Goal: Task Accomplishment & Management: Complete application form

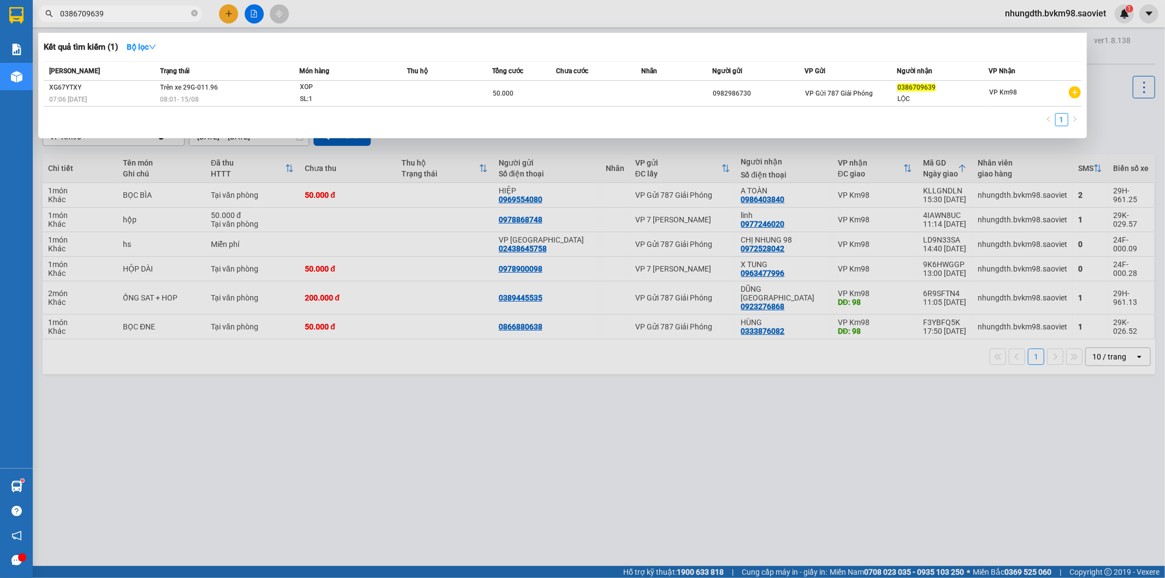
drag, startPoint x: 331, startPoint y: 438, endPoint x: 374, endPoint y: 356, distance: 92.9
click at [351, 414] on div at bounding box center [582, 289] width 1165 height 578
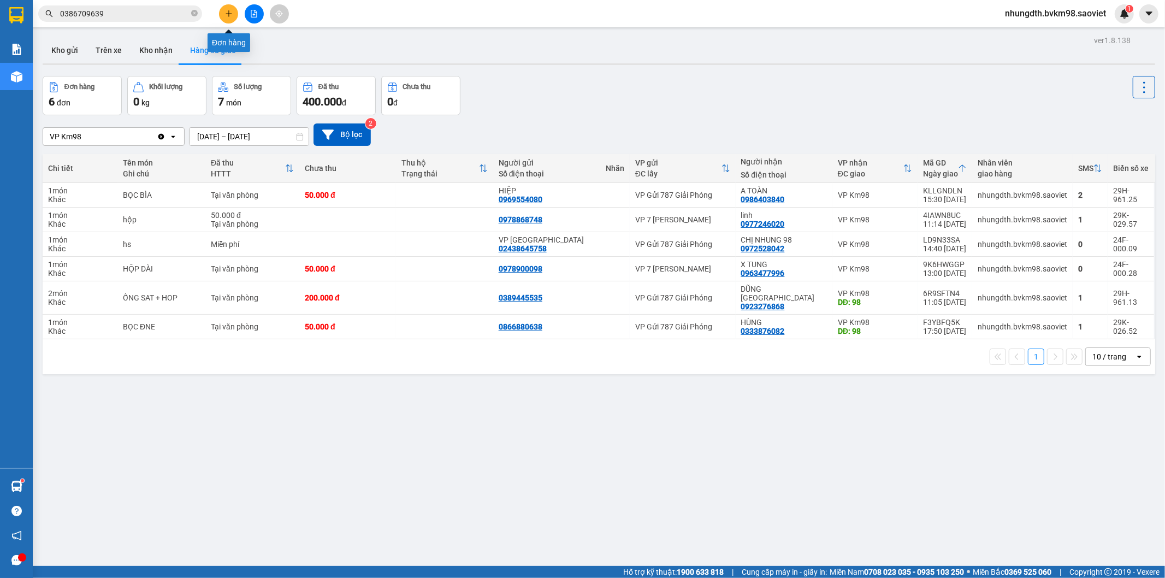
click at [232, 17] on icon "plus" at bounding box center [229, 14] width 8 height 8
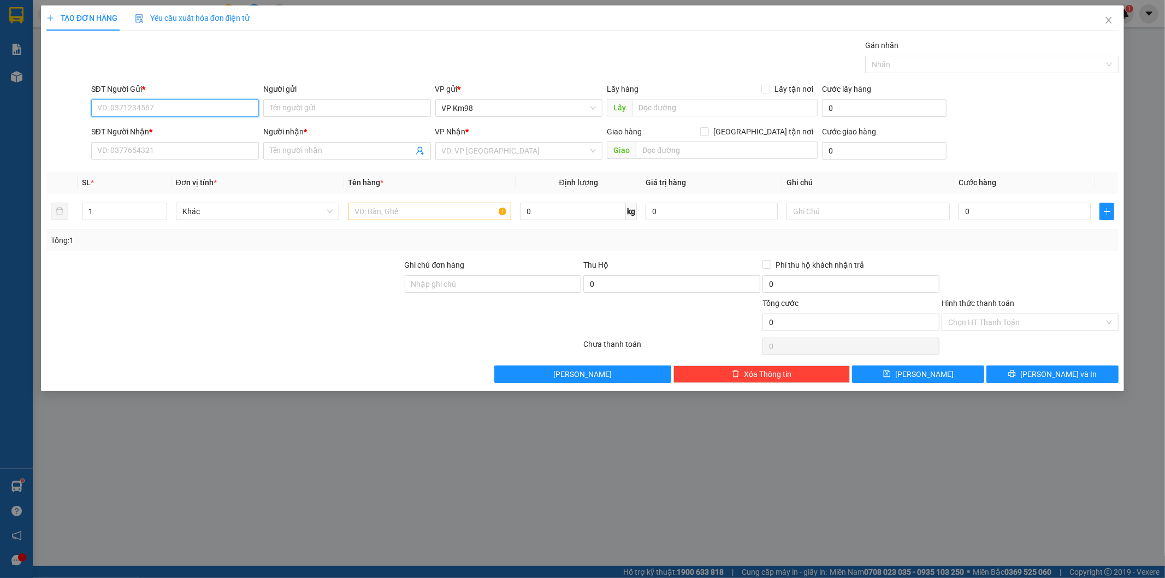
click at [167, 111] on input "SĐT Người Gửi *" at bounding box center [175, 107] width 168 height 17
type input "0399642760"
click at [142, 154] on input "SĐT Người Nhận *" at bounding box center [175, 150] width 168 height 17
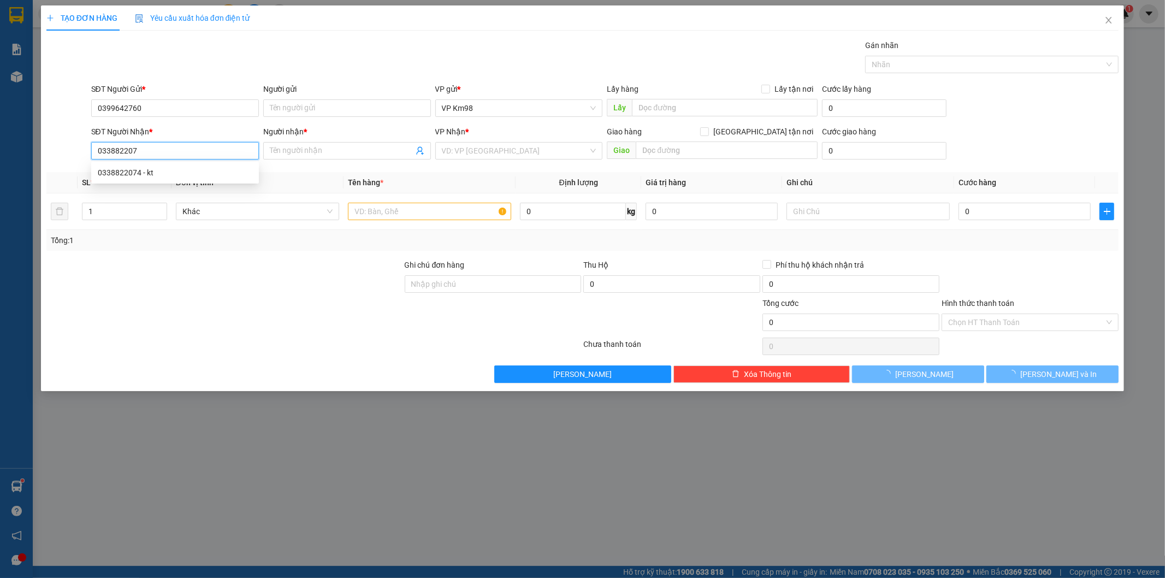
type input "0338822074"
click at [129, 167] on div "0338822074 - kt" at bounding box center [175, 173] width 155 height 12
type input "kt"
type input "0338822074"
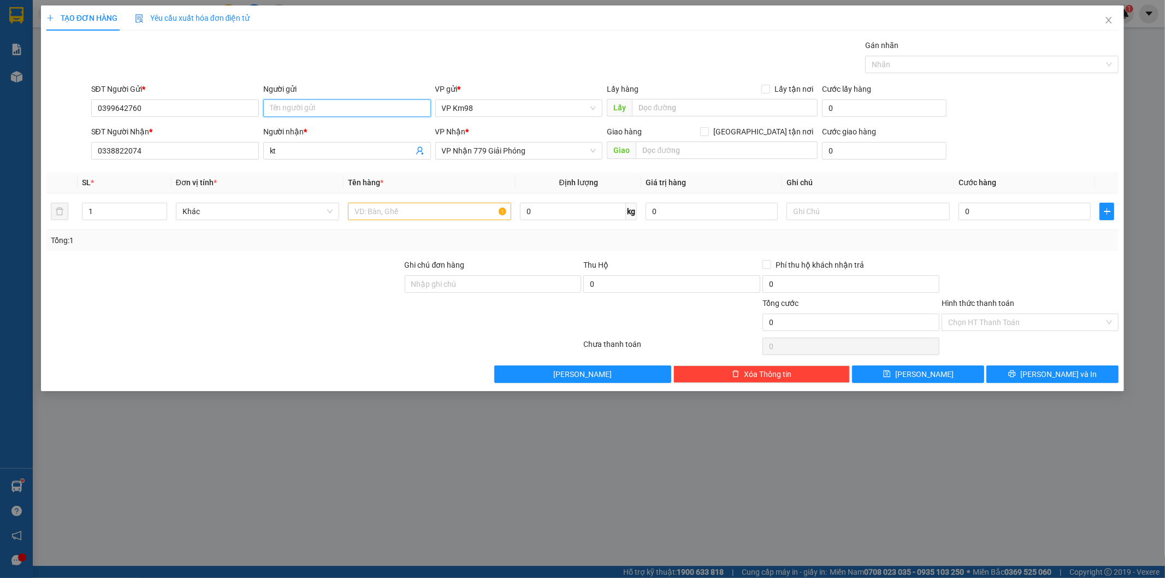
click at [327, 111] on input "Người gửi" at bounding box center [347, 107] width 168 height 17
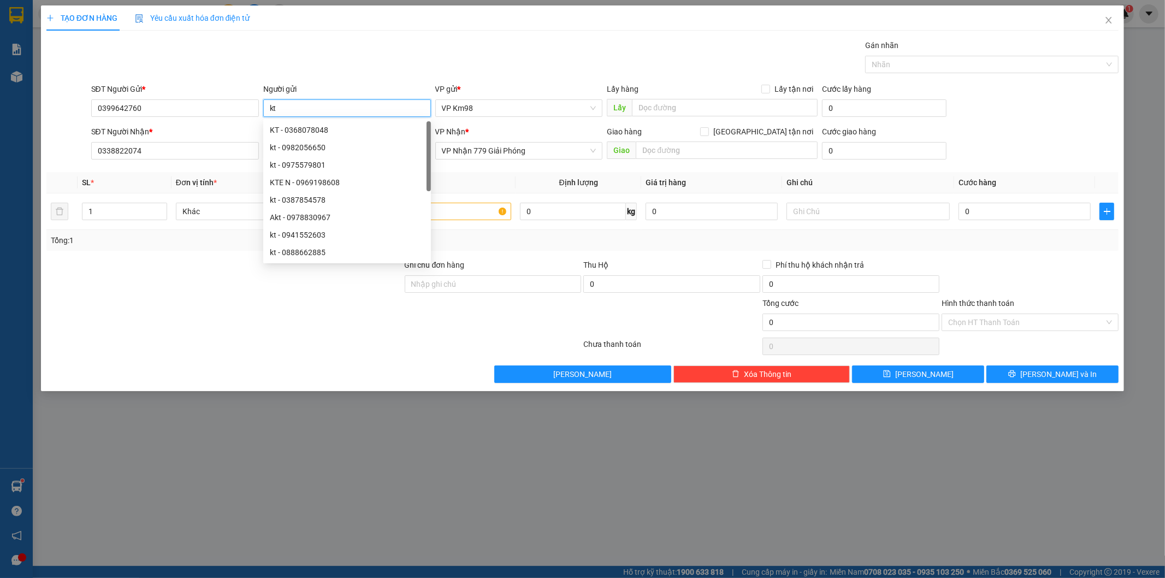
type input "kt"
click at [145, 476] on div "TẠO ĐƠN HÀNG Yêu cầu xuất hóa đơn điện tử Transit Pickup Surcharge Ids Transit …" at bounding box center [582, 289] width 1165 height 578
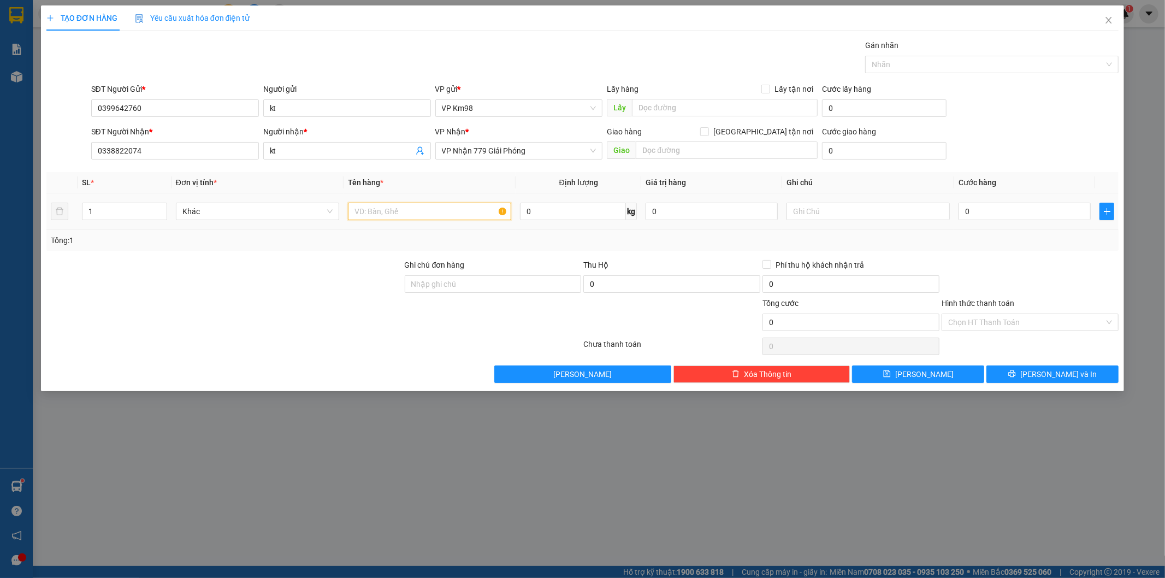
click at [409, 211] on input "text" at bounding box center [429, 211] width 163 height 17
type input "h"
type input "hộp giấy nhộng ong"
click at [991, 208] on input "0" at bounding box center [1025, 211] width 132 height 17
type input "5"
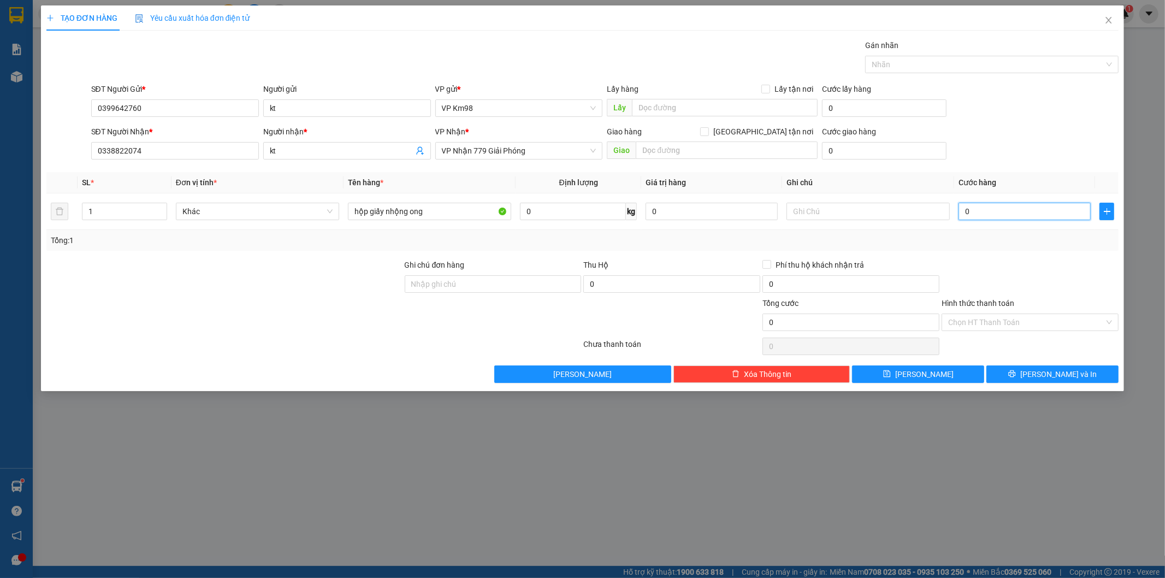
type input "5"
type input "50"
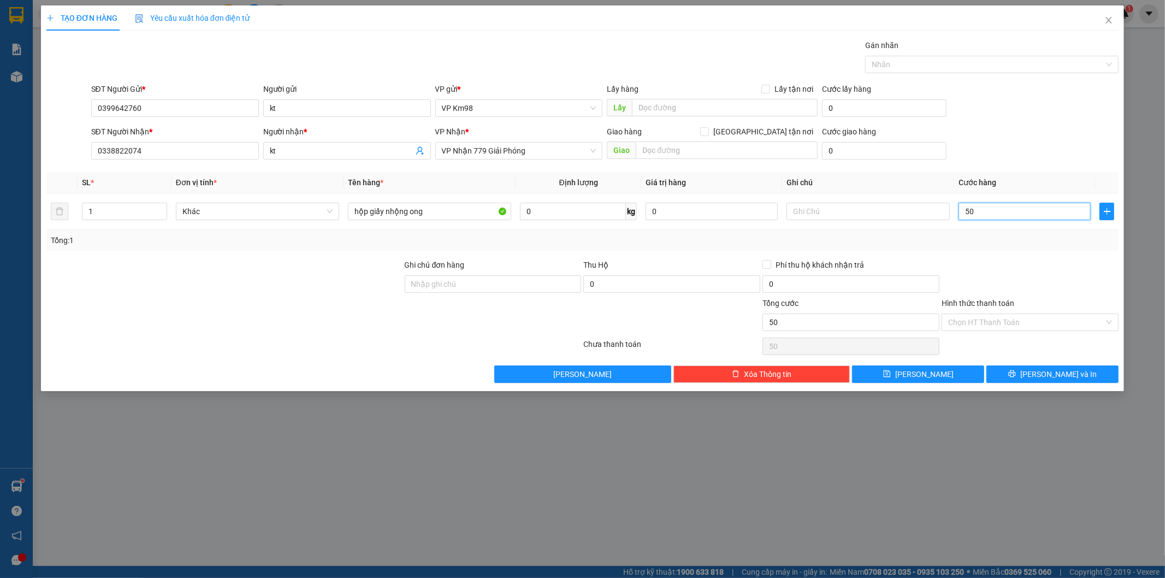
type input "500"
type input "5.000"
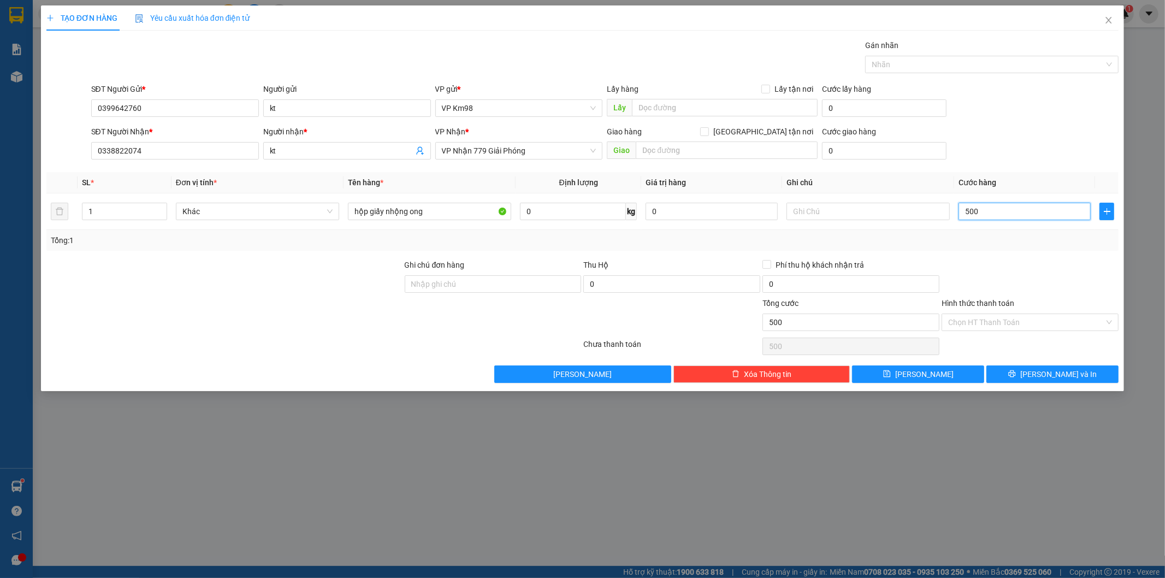
type input "5.000"
type input "50.000"
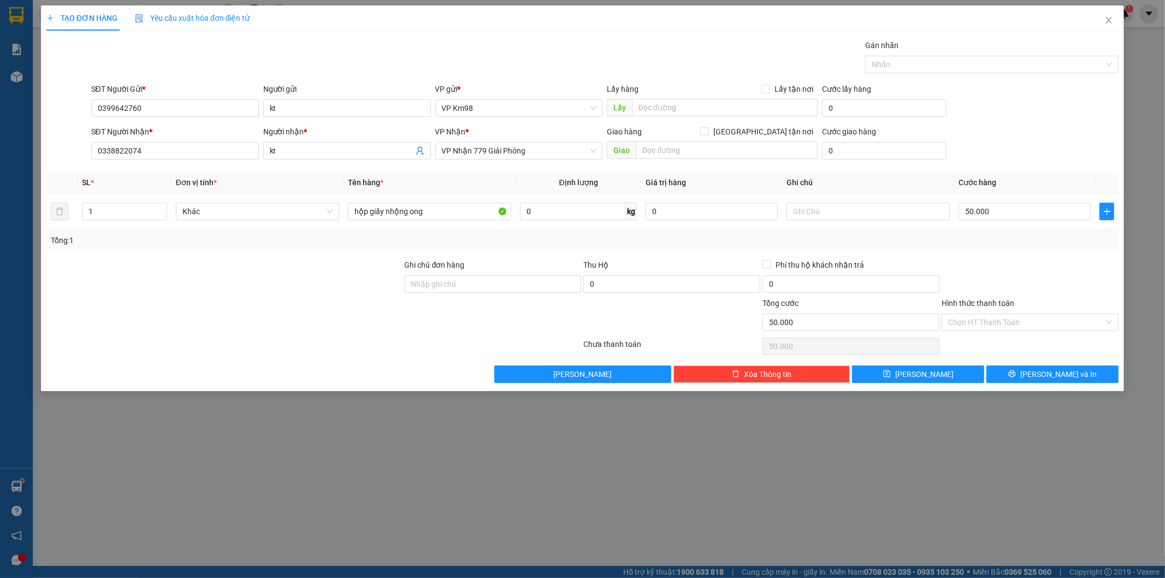
click at [990, 302] on label "Hình thức thanh toán" at bounding box center [978, 303] width 73 height 9
click at [990, 314] on input "Hình thức thanh toán" at bounding box center [1026, 322] width 156 height 16
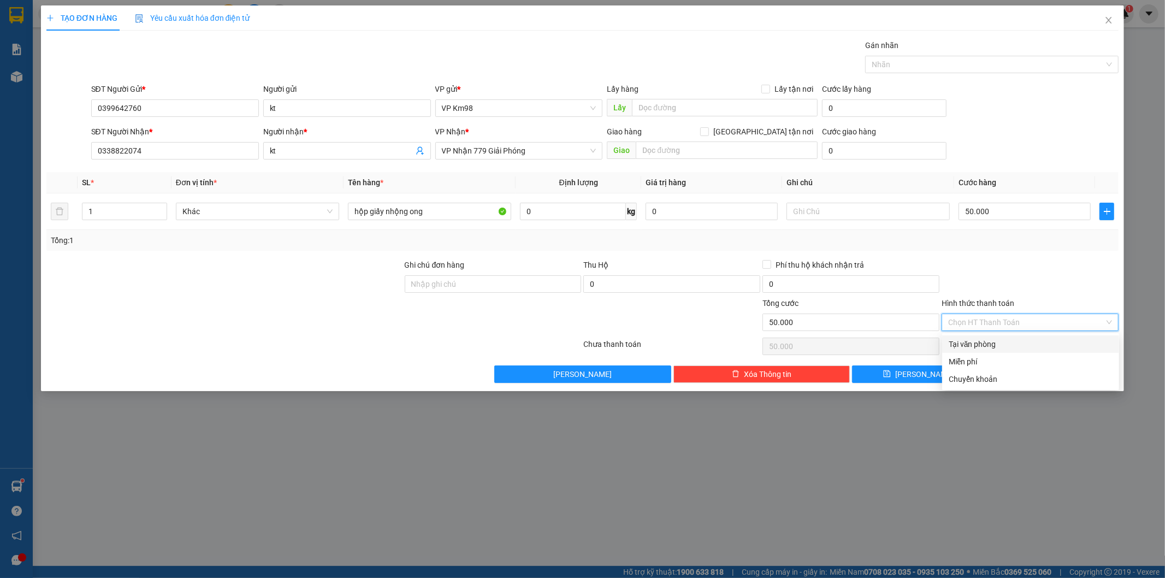
click at [976, 347] on div "Tại văn phòng" at bounding box center [1031, 344] width 164 height 12
type input "0"
click at [1015, 376] on button "[PERSON_NAME] và In" at bounding box center [1053, 373] width 132 height 17
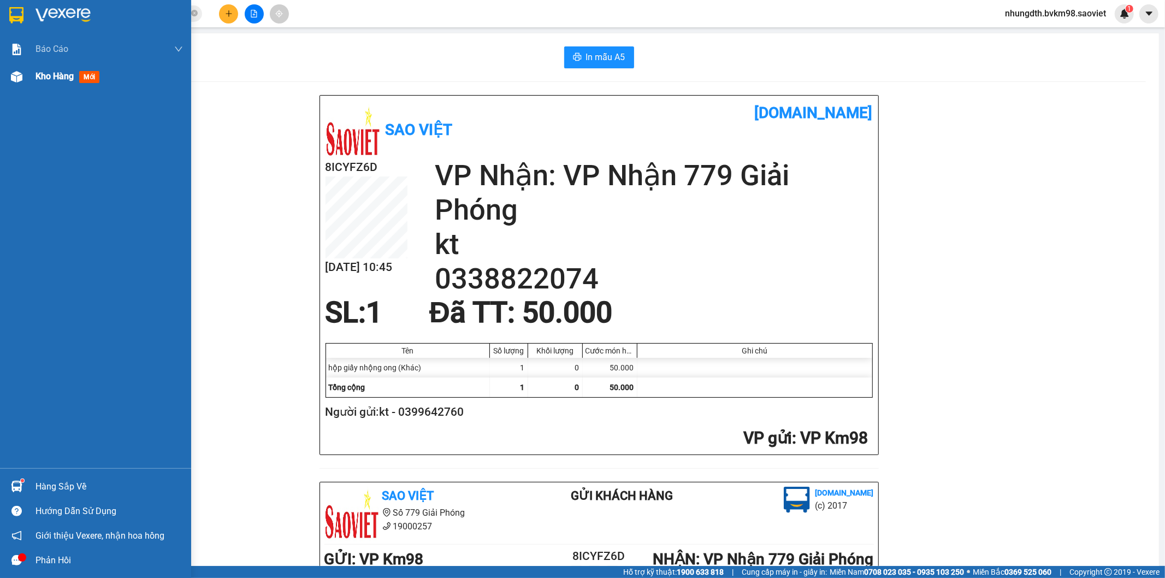
click at [20, 78] on img at bounding box center [16, 76] width 11 height 11
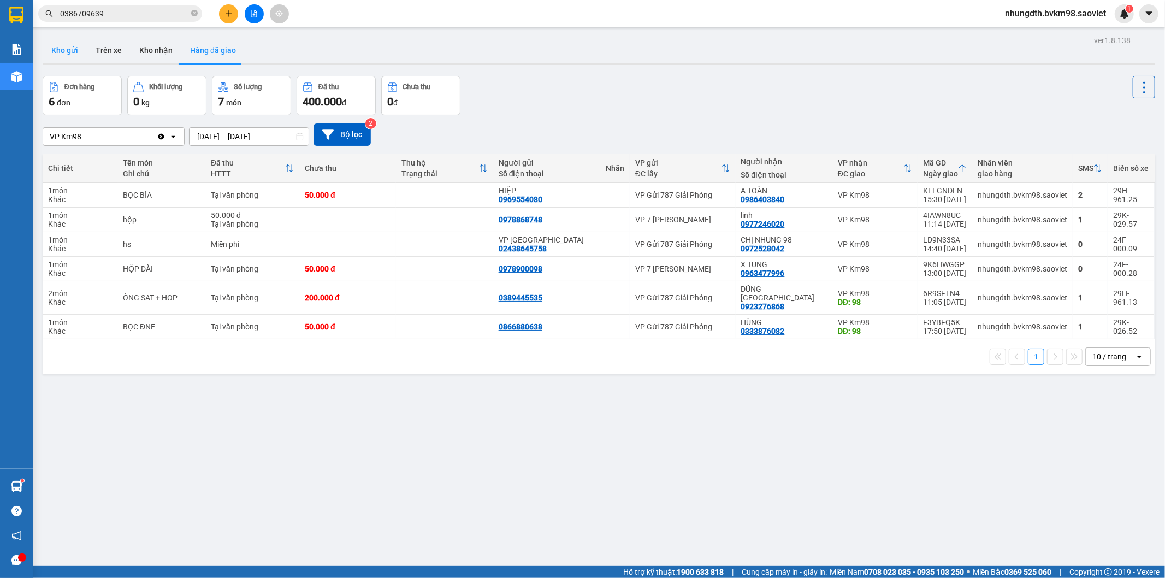
click at [72, 48] on button "Kho gửi" at bounding box center [65, 50] width 44 height 26
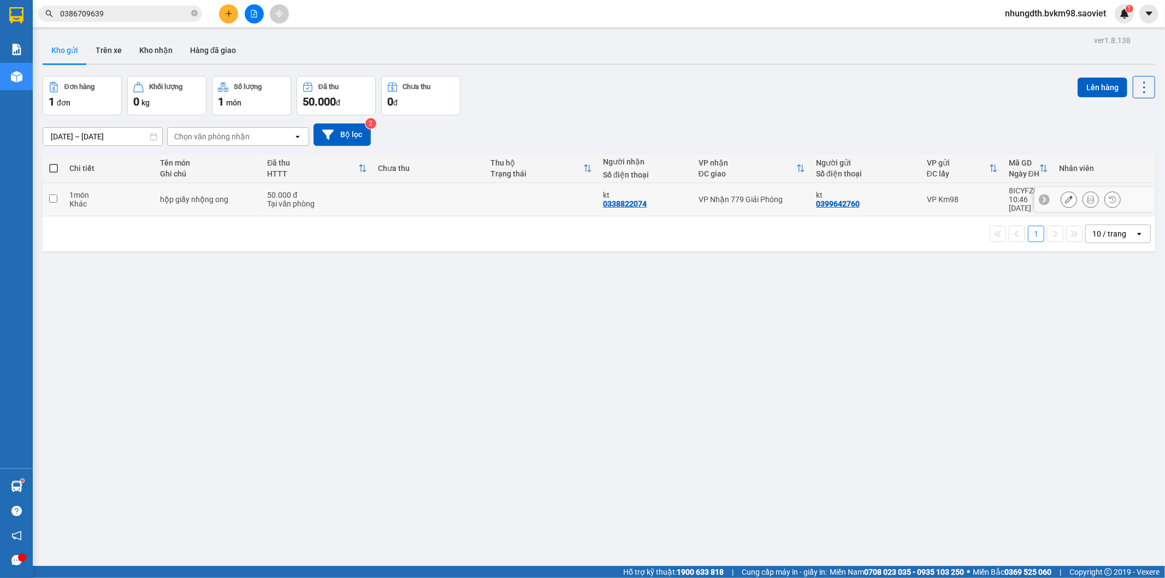
drag, startPoint x: 54, startPoint y: 193, endPoint x: 203, endPoint y: 195, distance: 149.7
click at [87, 195] on tr "1 món Khác hộp giấy nhộng ong 50.000 đ Tại văn phòng kt 0338822074 VP Nhận 779 …" at bounding box center [599, 199] width 1113 height 33
checkbox input "true"
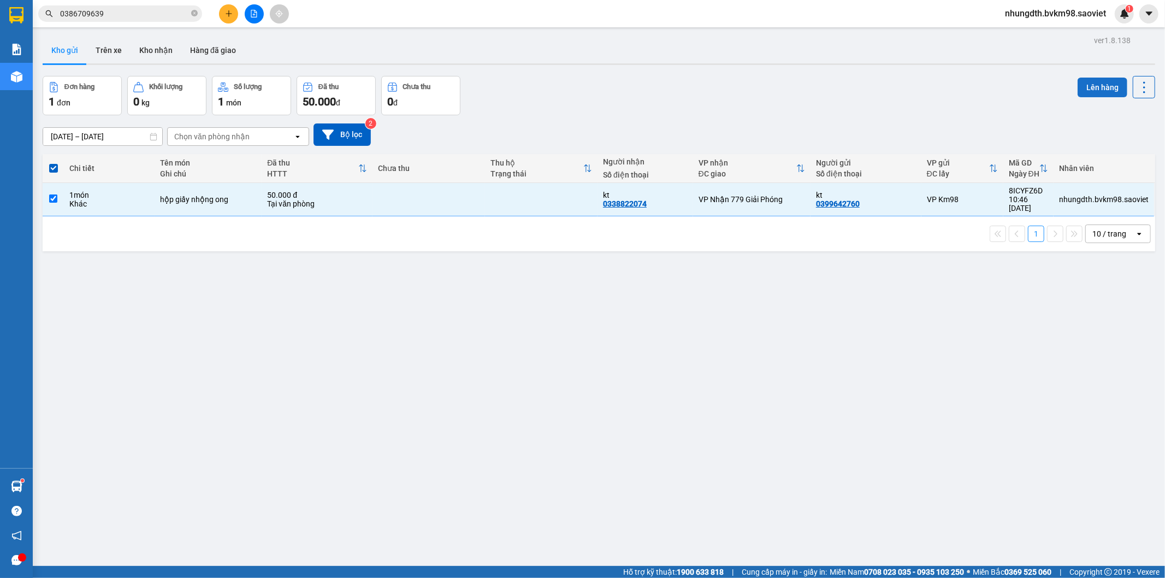
click at [1108, 82] on button "Lên hàng" at bounding box center [1103, 88] width 50 height 20
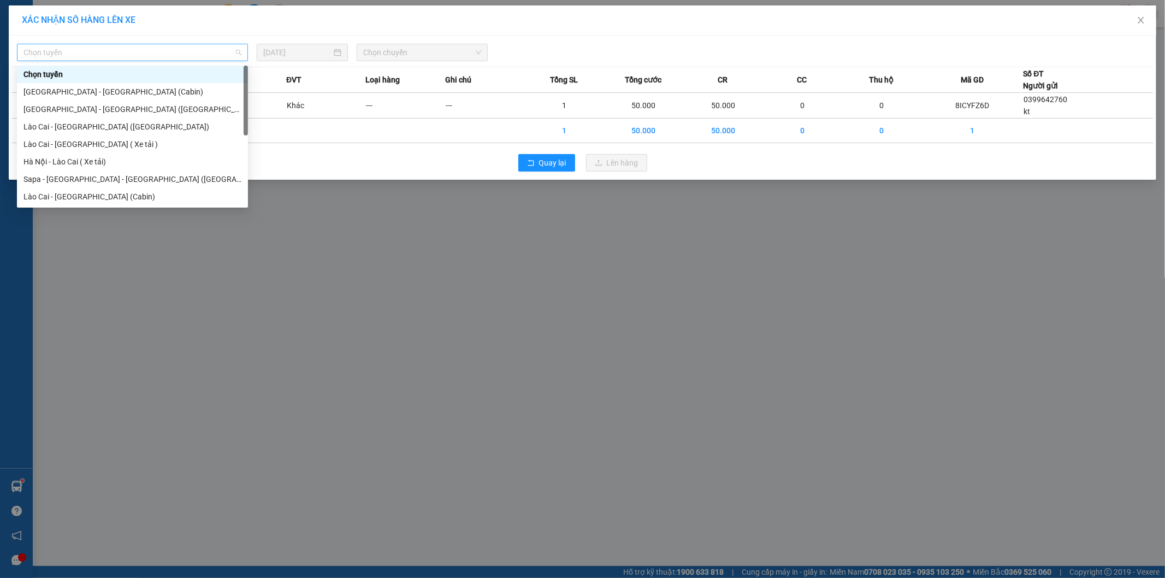
click at [161, 48] on span "Chọn tuyến" at bounding box center [132, 52] width 218 height 16
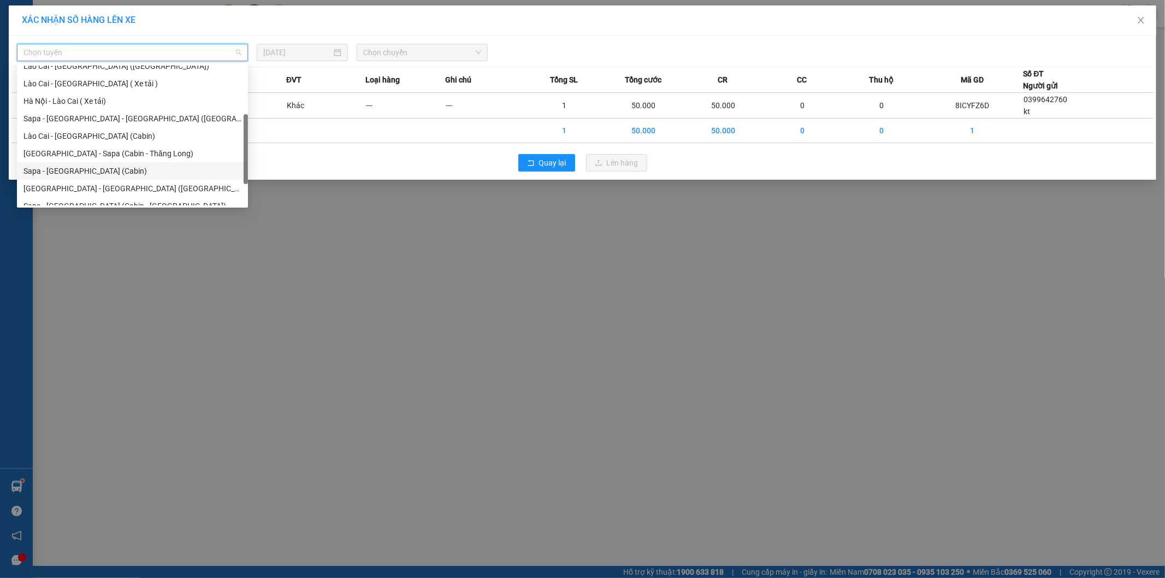
drag, startPoint x: 88, startPoint y: 175, endPoint x: 266, endPoint y: 132, distance: 183.2
click at [95, 175] on div "Sapa - [GEOGRAPHIC_DATA] (Cabin)" at bounding box center [132, 171] width 218 height 12
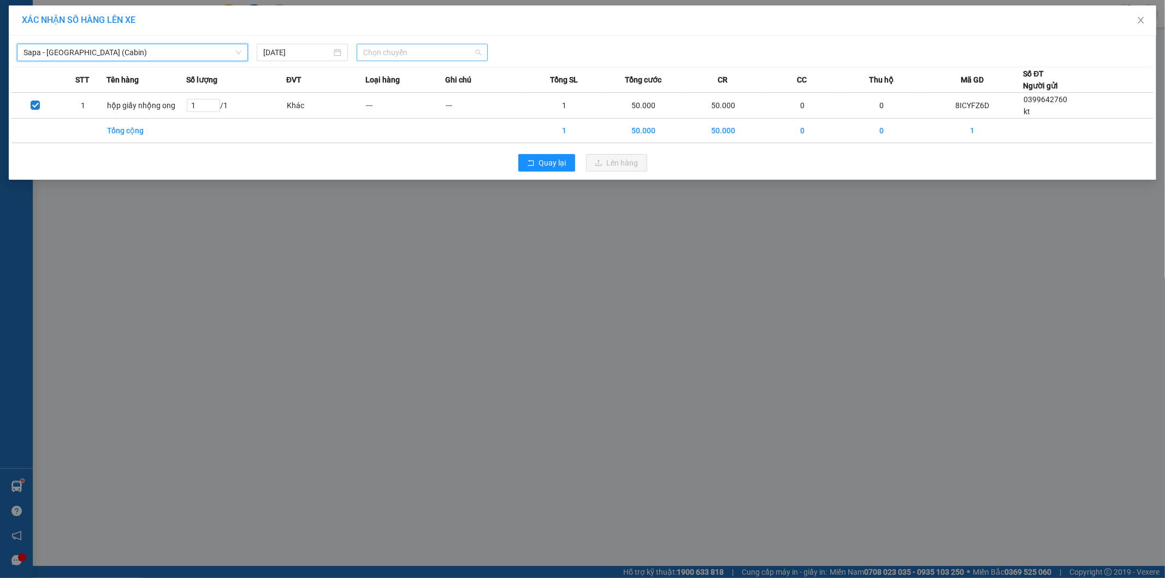
click at [396, 53] on span "Chọn chuyến" at bounding box center [422, 52] width 118 height 16
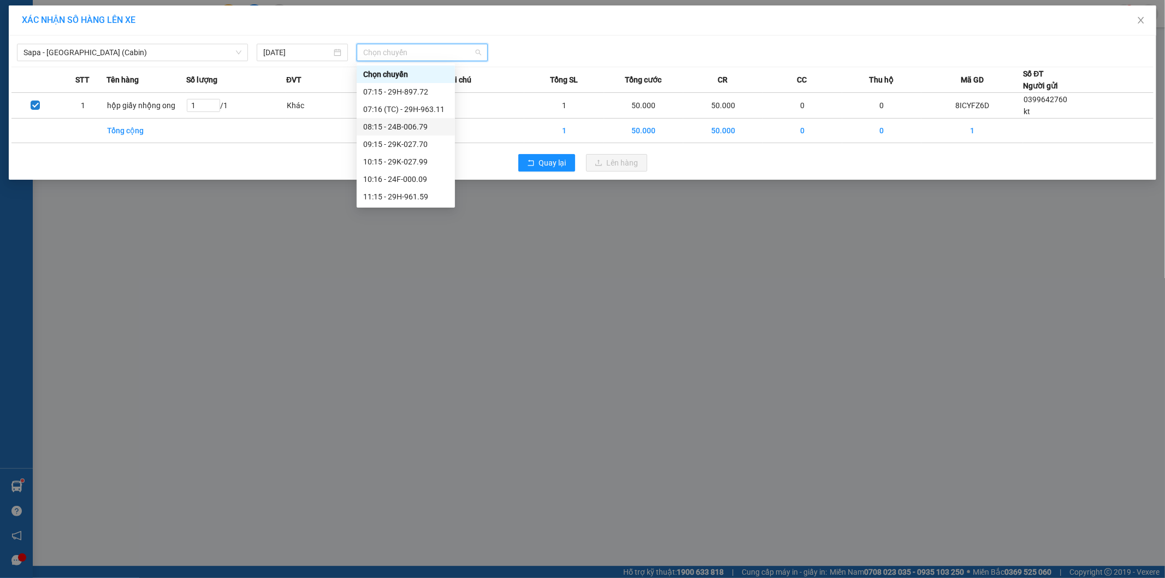
click at [410, 128] on div "08:15 - 24B-006.79" at bounding box center [405, 127] width 85 height 12
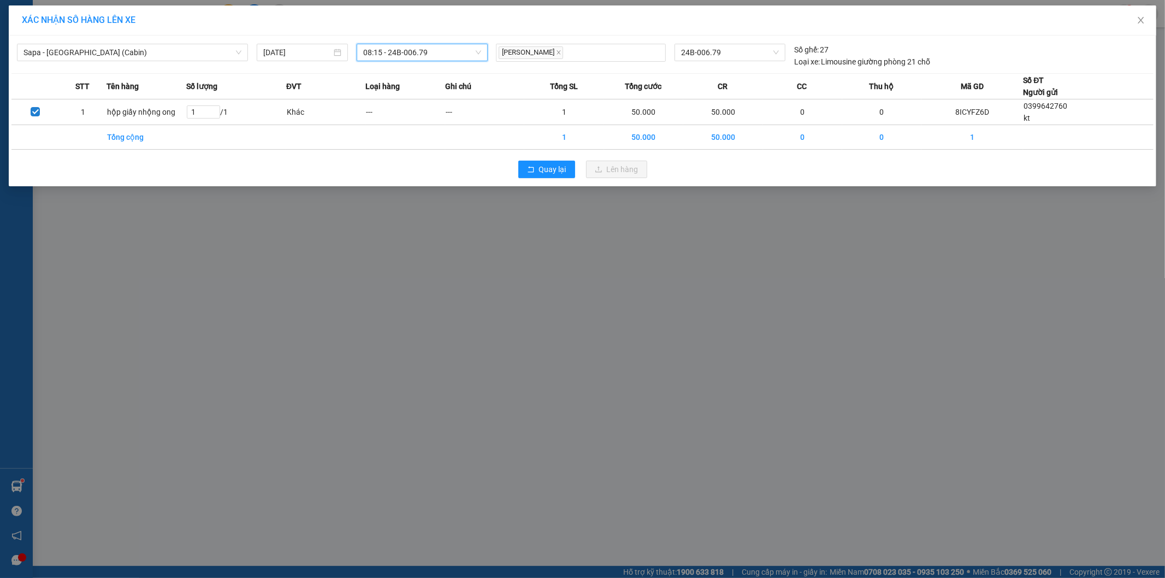
click at [423, 54] on span "08:15 - 24B-006.79" at bounding box center [422, 52] width 118 height 16
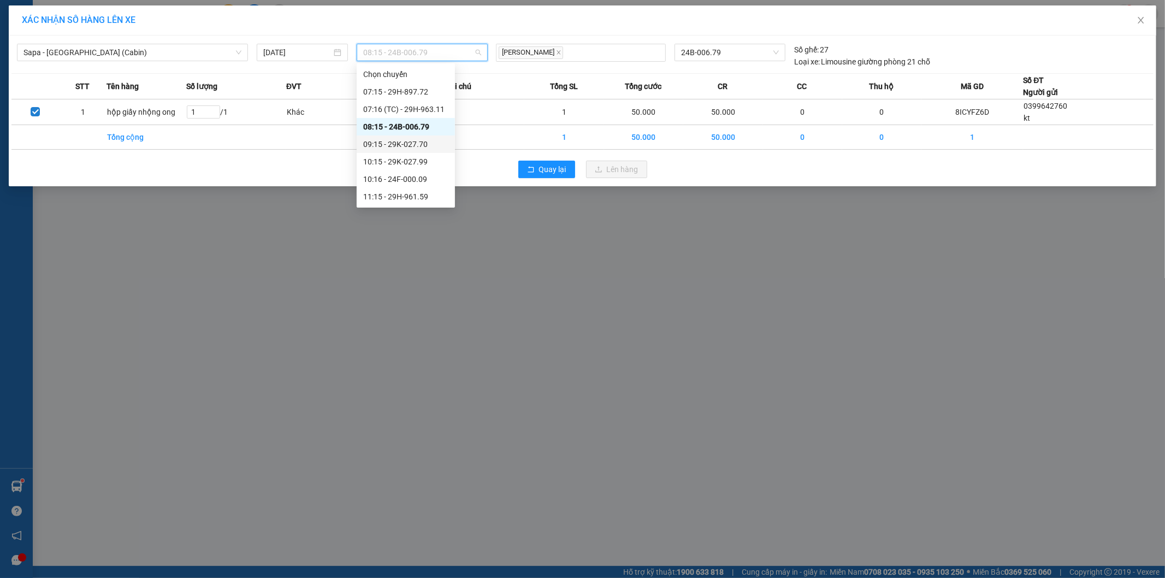
click at [407, 143] on div "09:15 - 29K-027.70" at bounding box center [405, 144] width 85 height 12
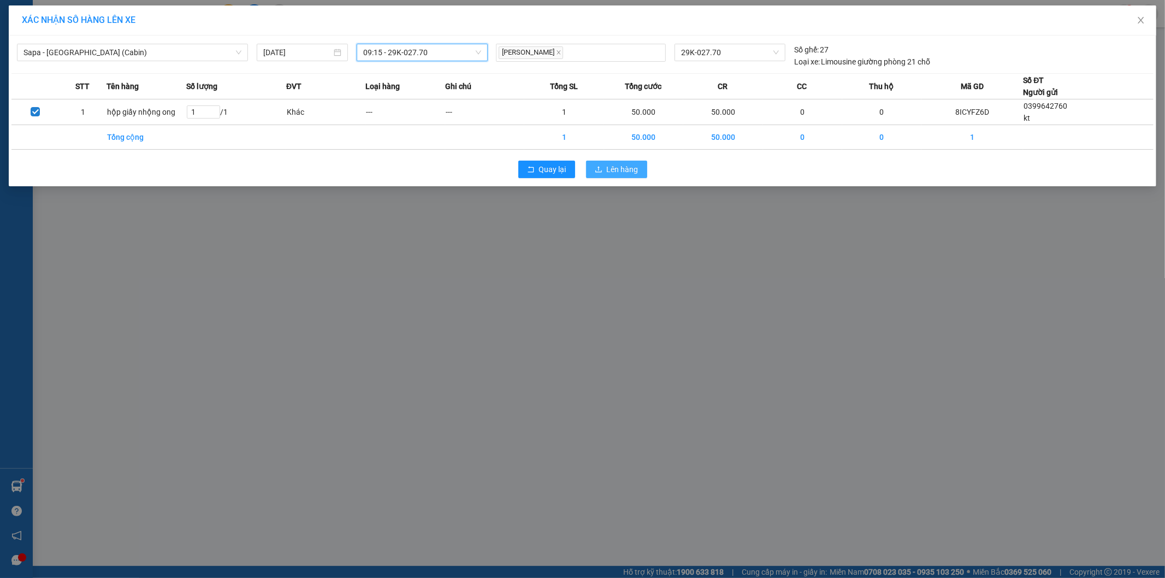
click at [615, 170] on span "Lên hàng" at bounding box center [623, 169] width 32 height 12
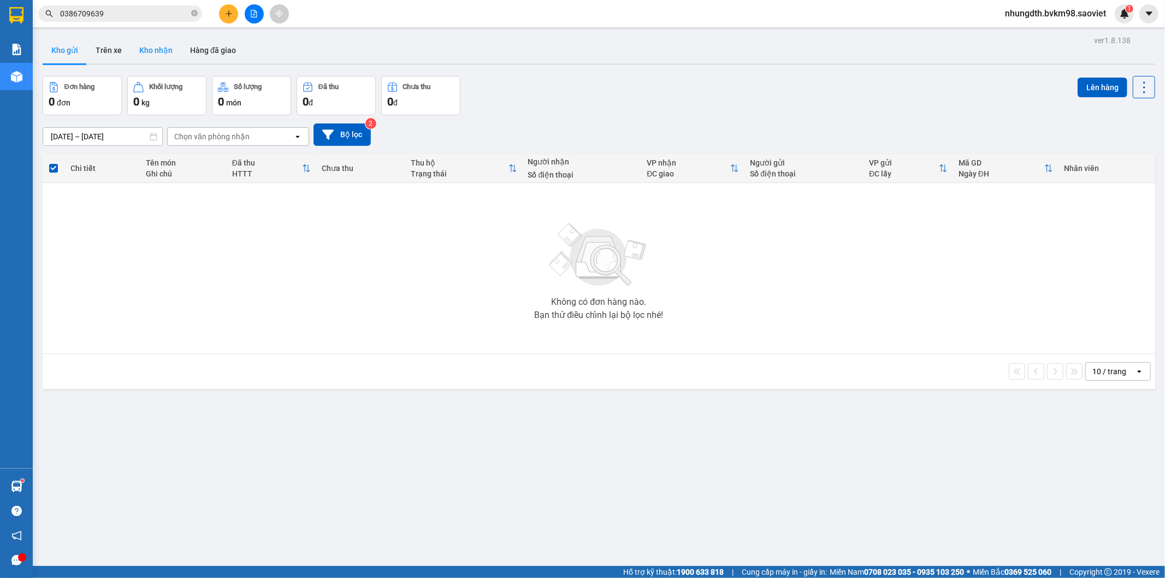
click at [167, 48] on button "Kho nhận" at bounding box center [156, 50] width 51 height 26
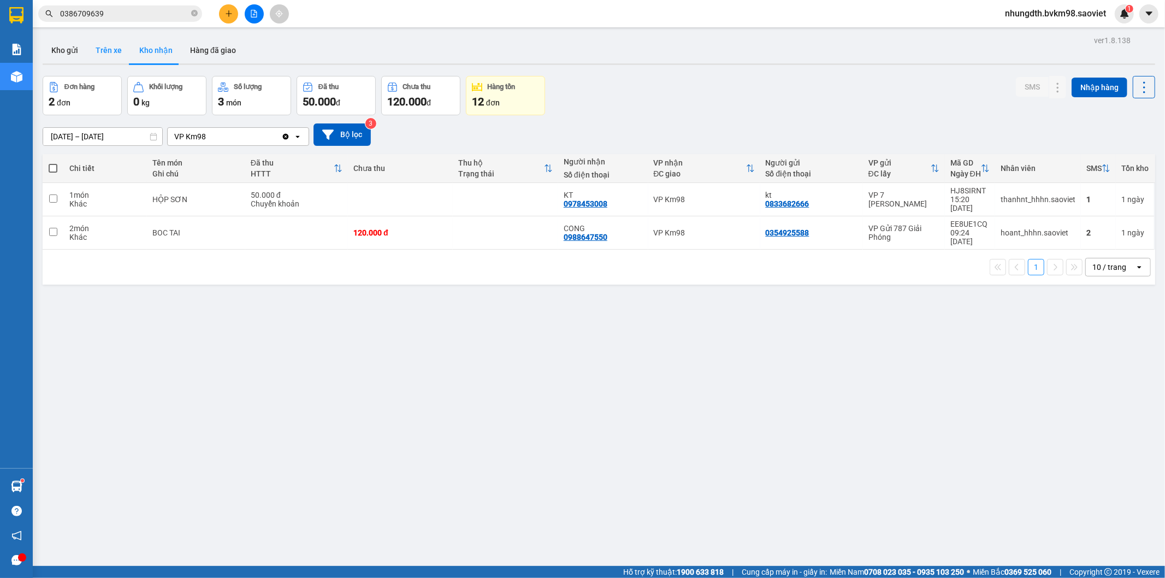
click at [99, 58] on button "Trên xe" at bounding box center [109, 50] width 44 height 26
